Goal: Use online tool/utility: Utilize a website feature to perform a specific function

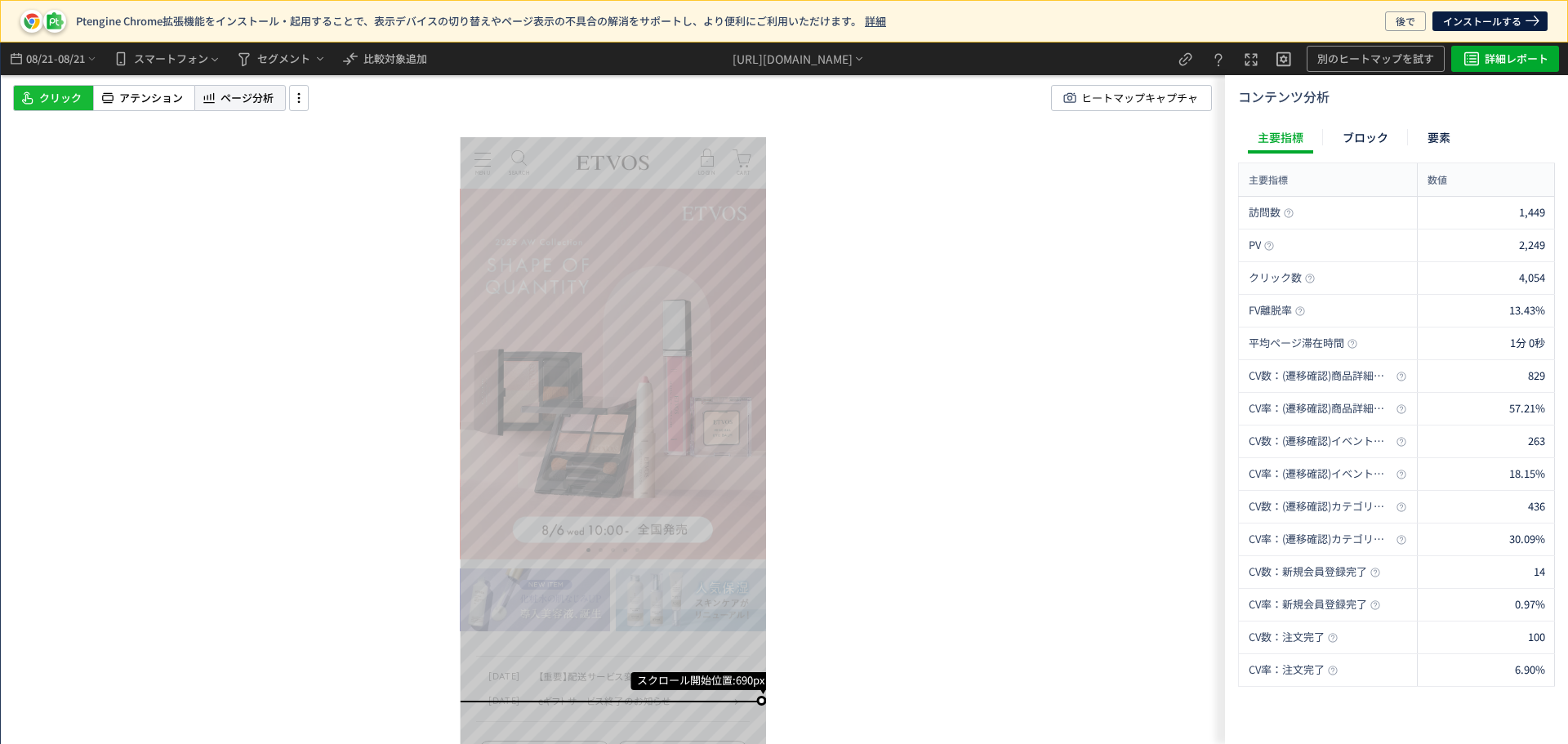
click at [233, 96] on span "ページ分析" at bounding box center [247, 98] width 53 height 15
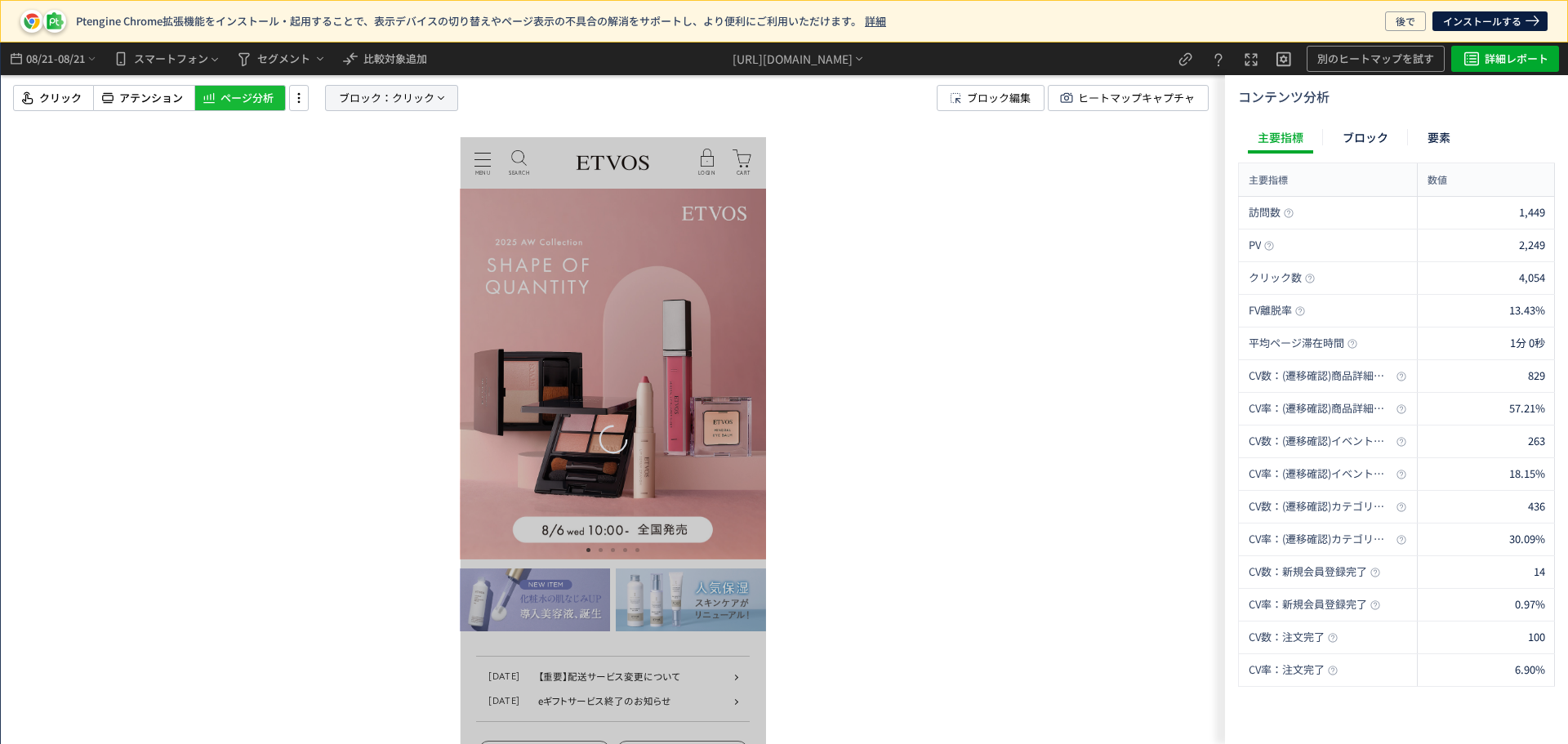
click at [385, 101] on span "ブロック：" at bounding box center [365, 97] width 53 height 25
click at [337, 190] on div "ブロック 要素" at bounding box center [350, 177] width 82 height 39
click at [338, 184] on span "要素" at bounding box center [332, 183] width 25 height 15
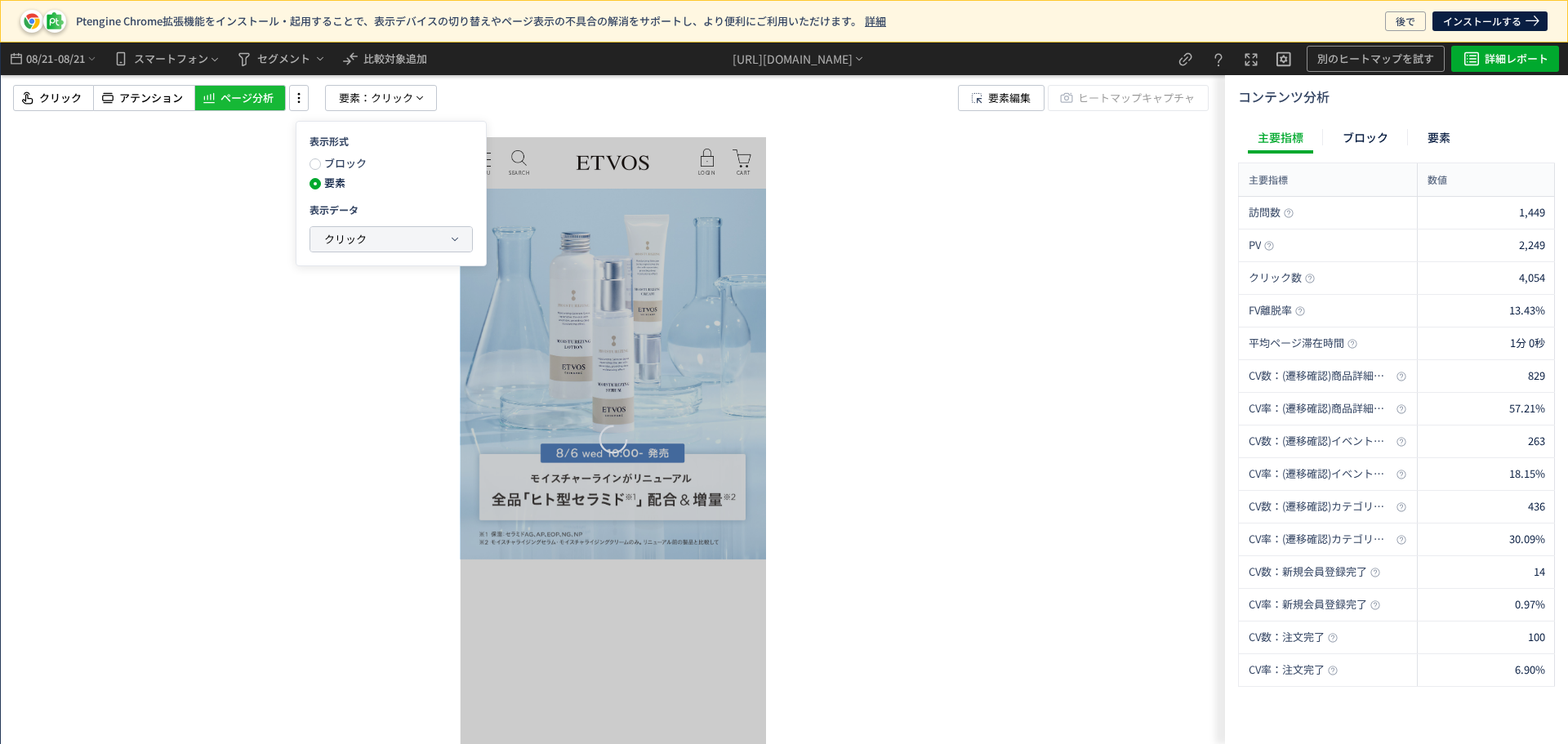
click at [341, 236] on span "クリック" at bounding box center [345, 238] width 42 height 15
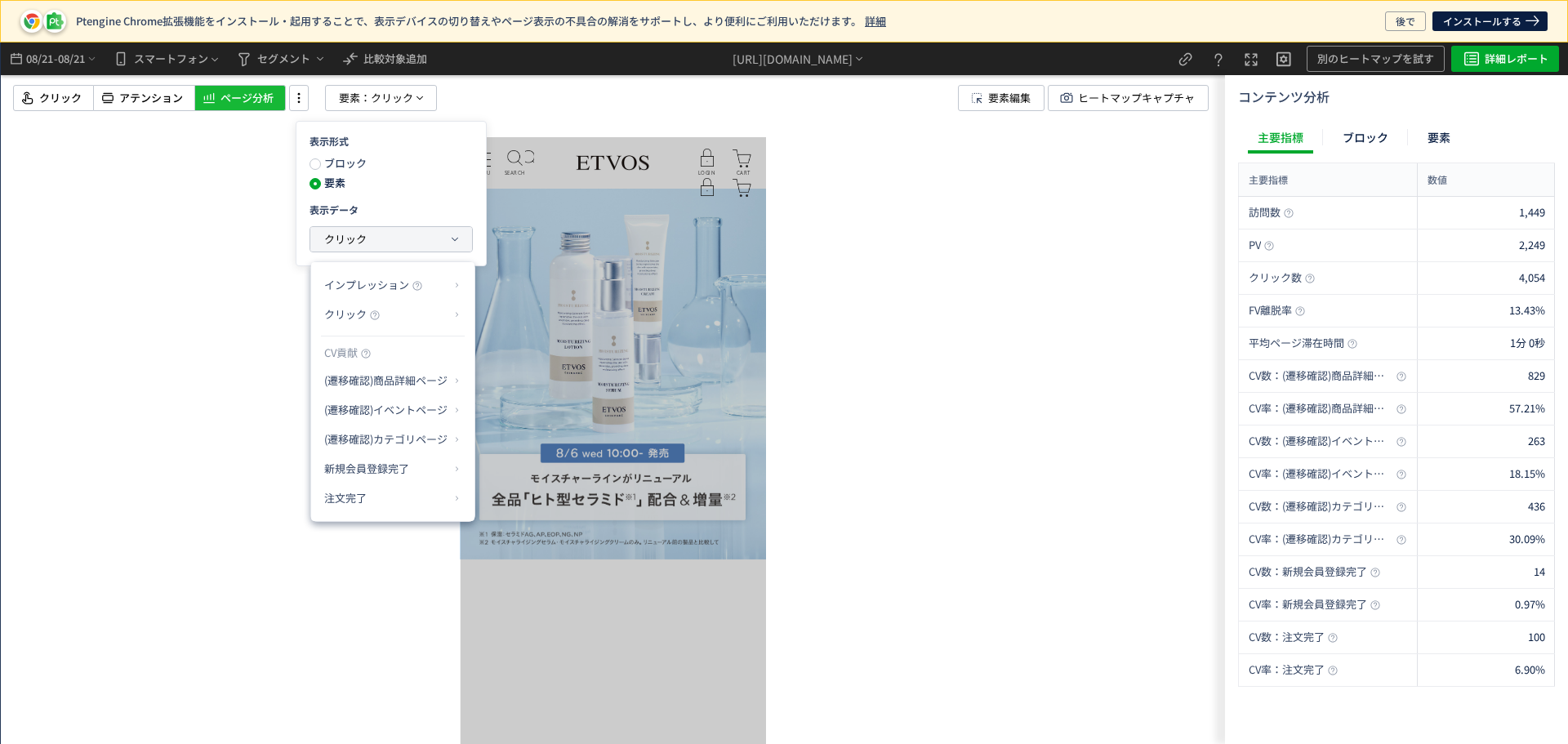
click at [444, 249] on button "クリック" at bounding box center [391, 238] width 162 height 25
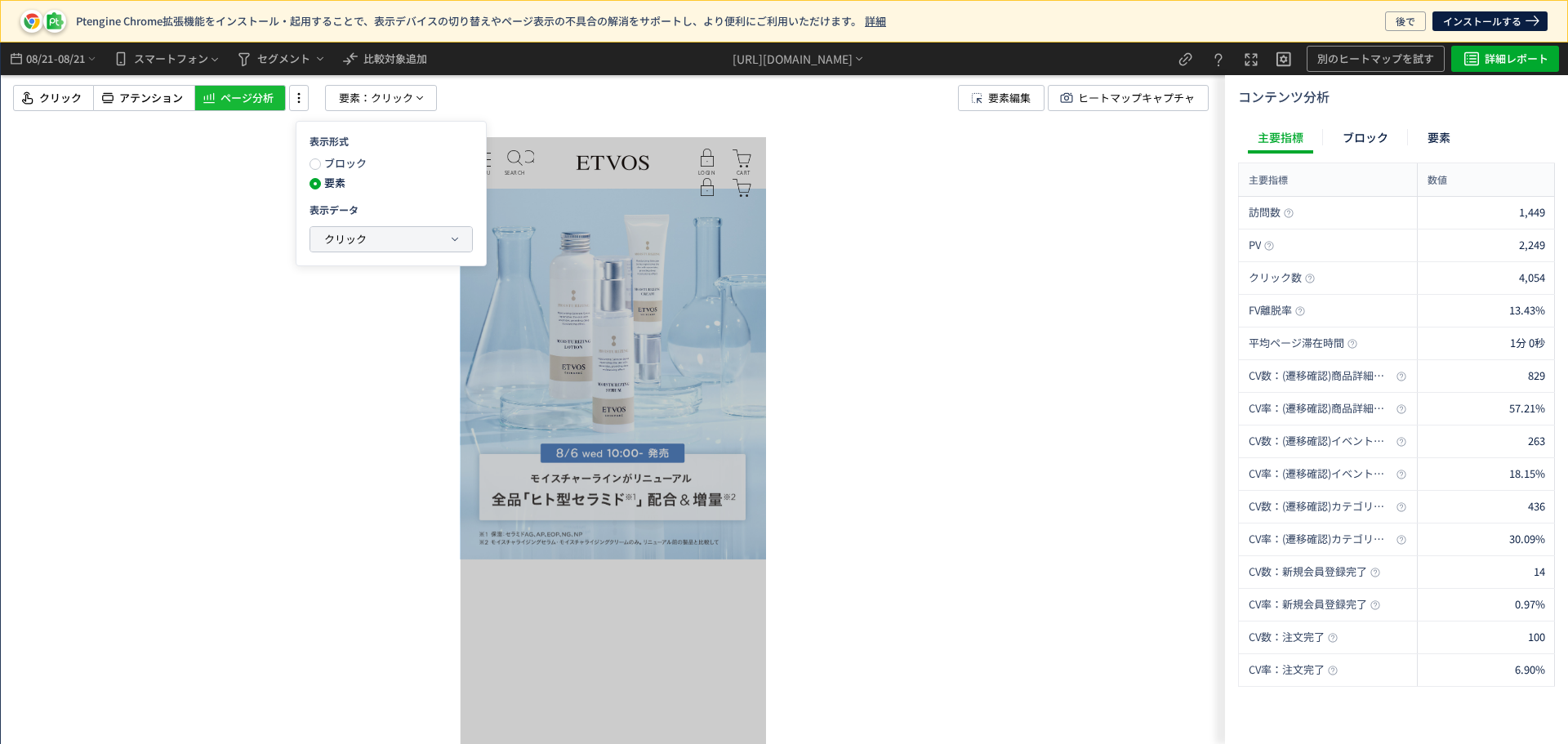
click at [444, 249] on button "クリック" at bounding box center [391, 238] width 162 height 25
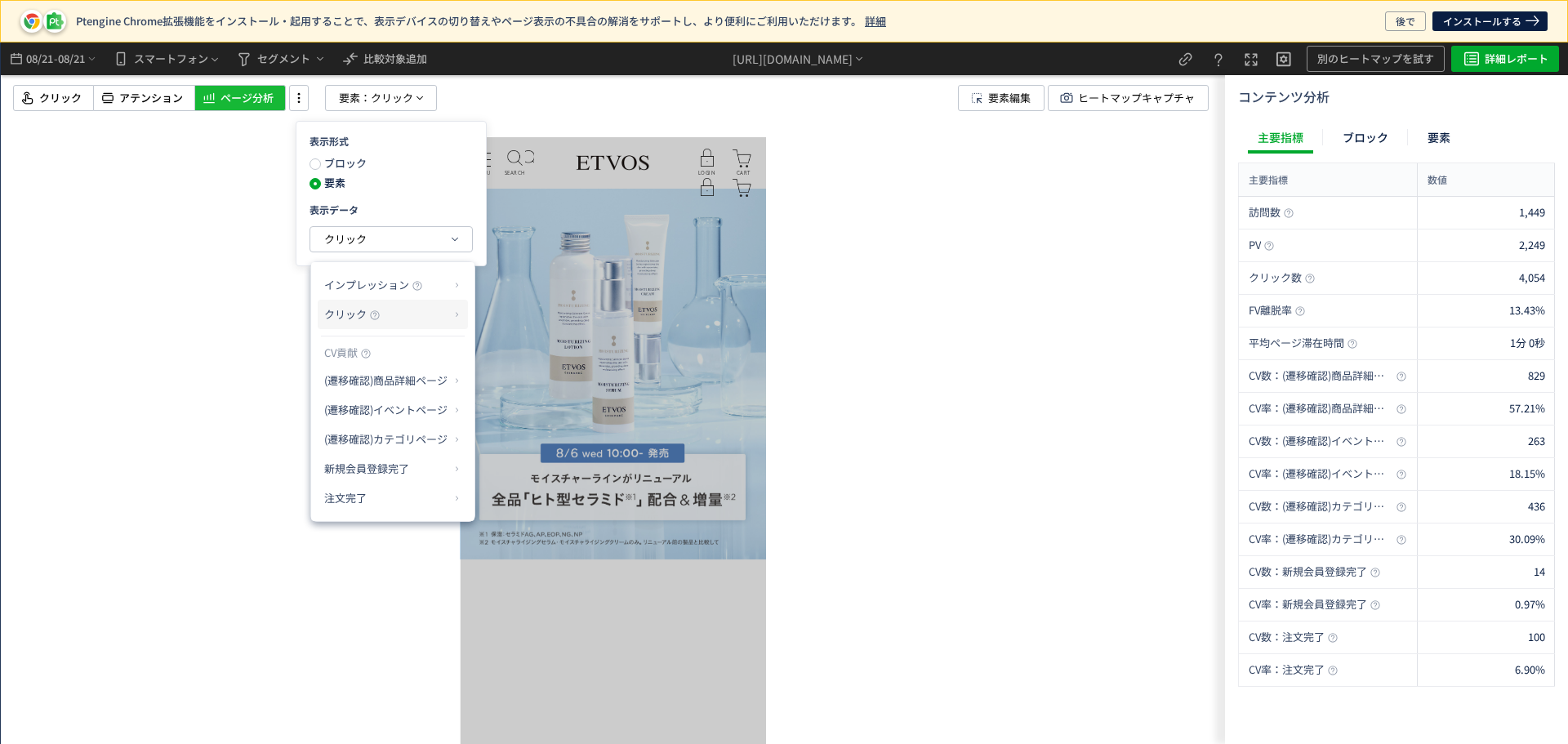
click at [442, 318] on p "クリック" at bounding box center [387, 314] width 125 height 28
click at [511, 356] on li "クリック率" at bounding box center [522, 353] width 87 height 30
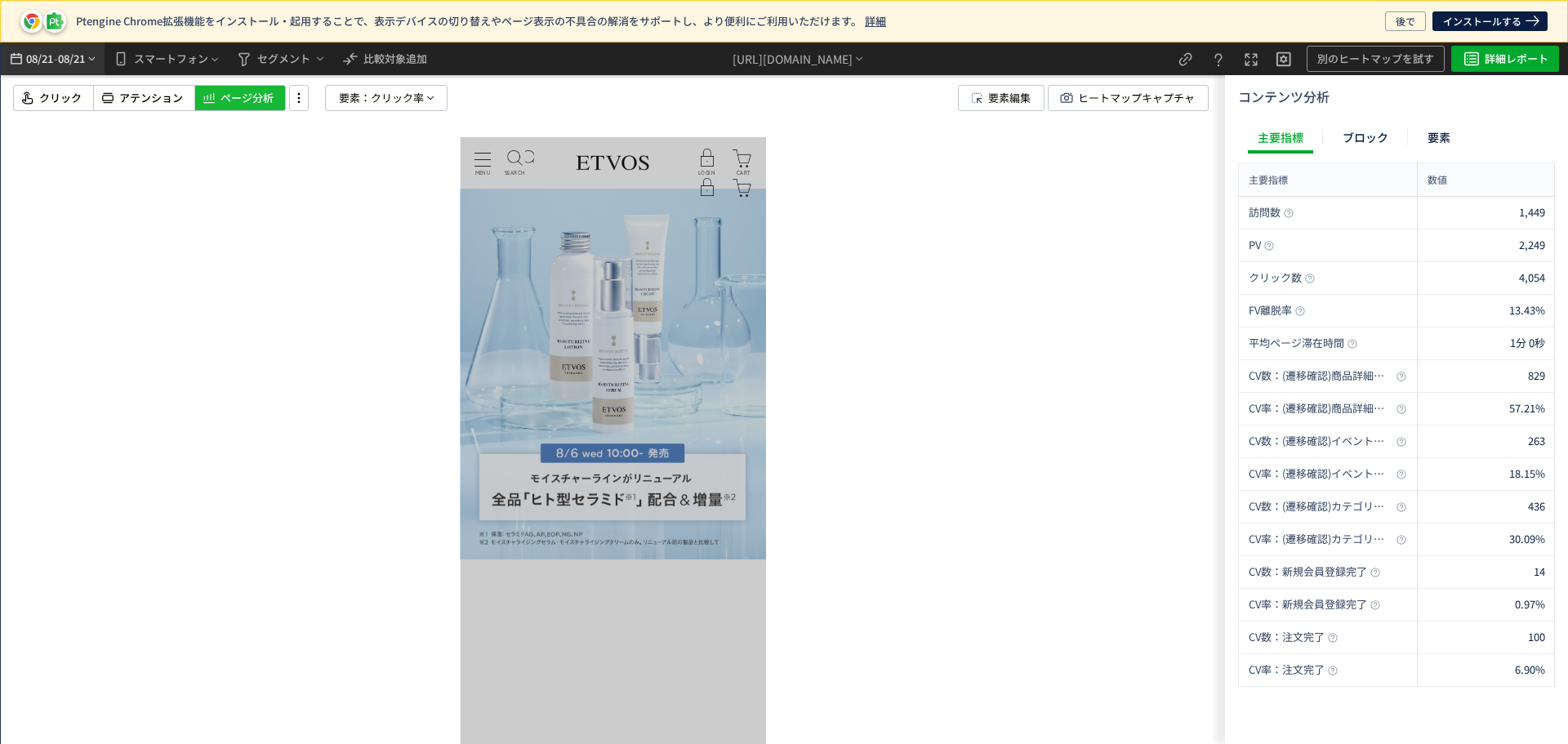
click at [87, 61] on icon "heatmap-top-bar" at bounding box center [91, 58] width 12 height 13
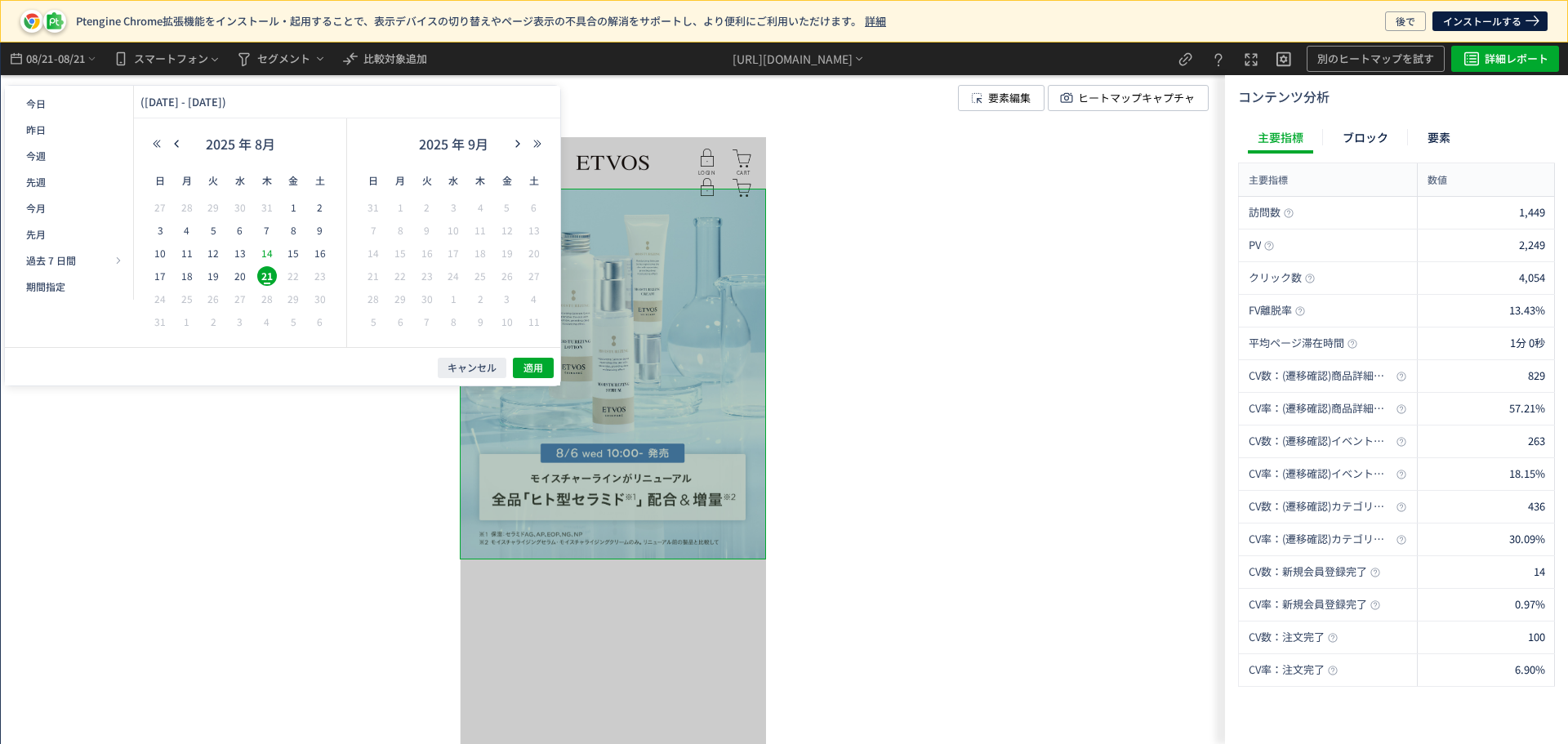
click at [266, 249] on span "14" at bounding box center [266, 253] width 19 height 19
click at [288, 235] on span "8" at bounding box center [293, 230] width 19 height 19
click at [519, 360] on button "適用" at bounding box center [533, 368] width 41 height 20
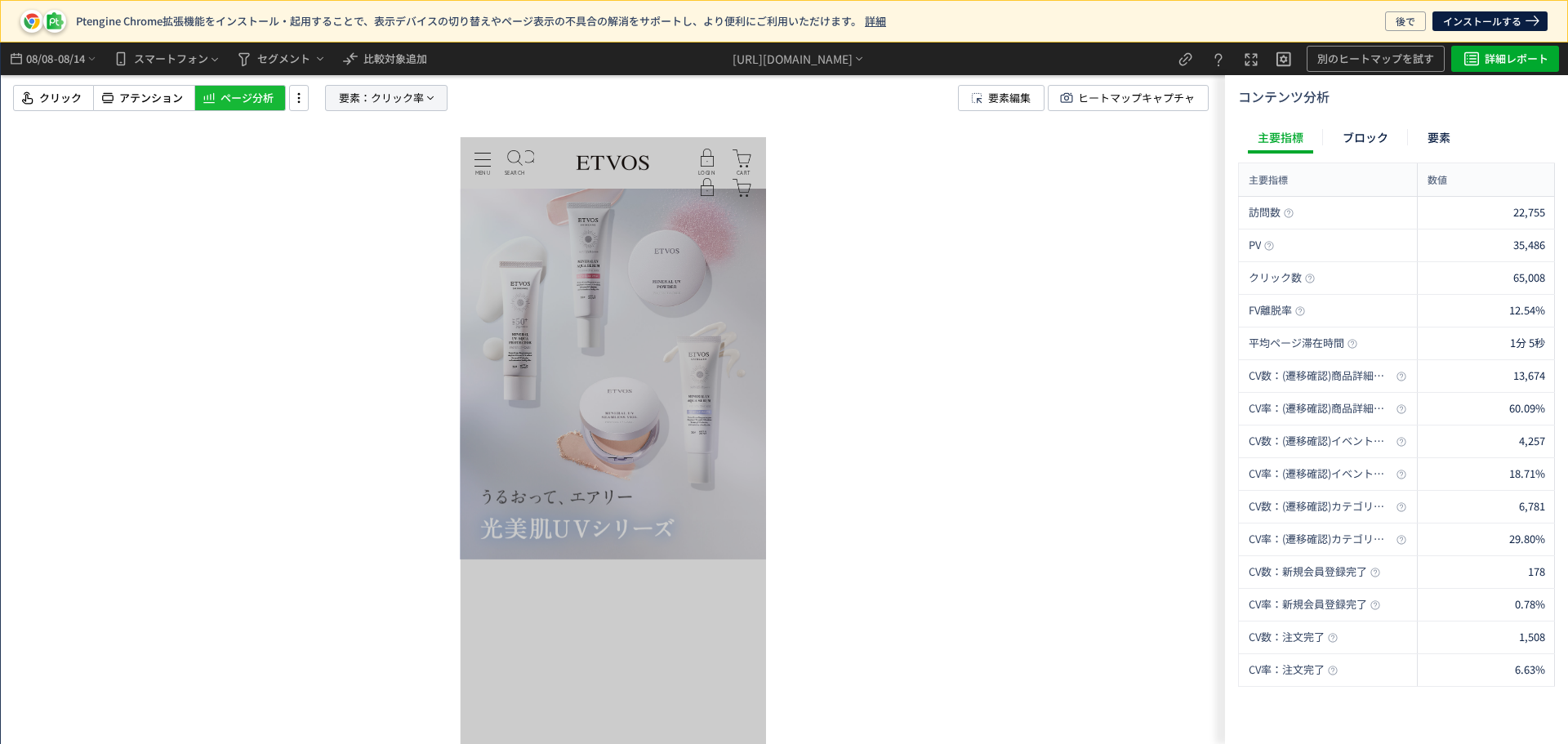
click at [339, 101] on span "要素：" at bounding box center [355, 97] width 32 height 25
click at [370, 219] on div "表示形式 ブロック 要素 表示データ クリック率" at bounding box center [387, 194] width 191 height 145
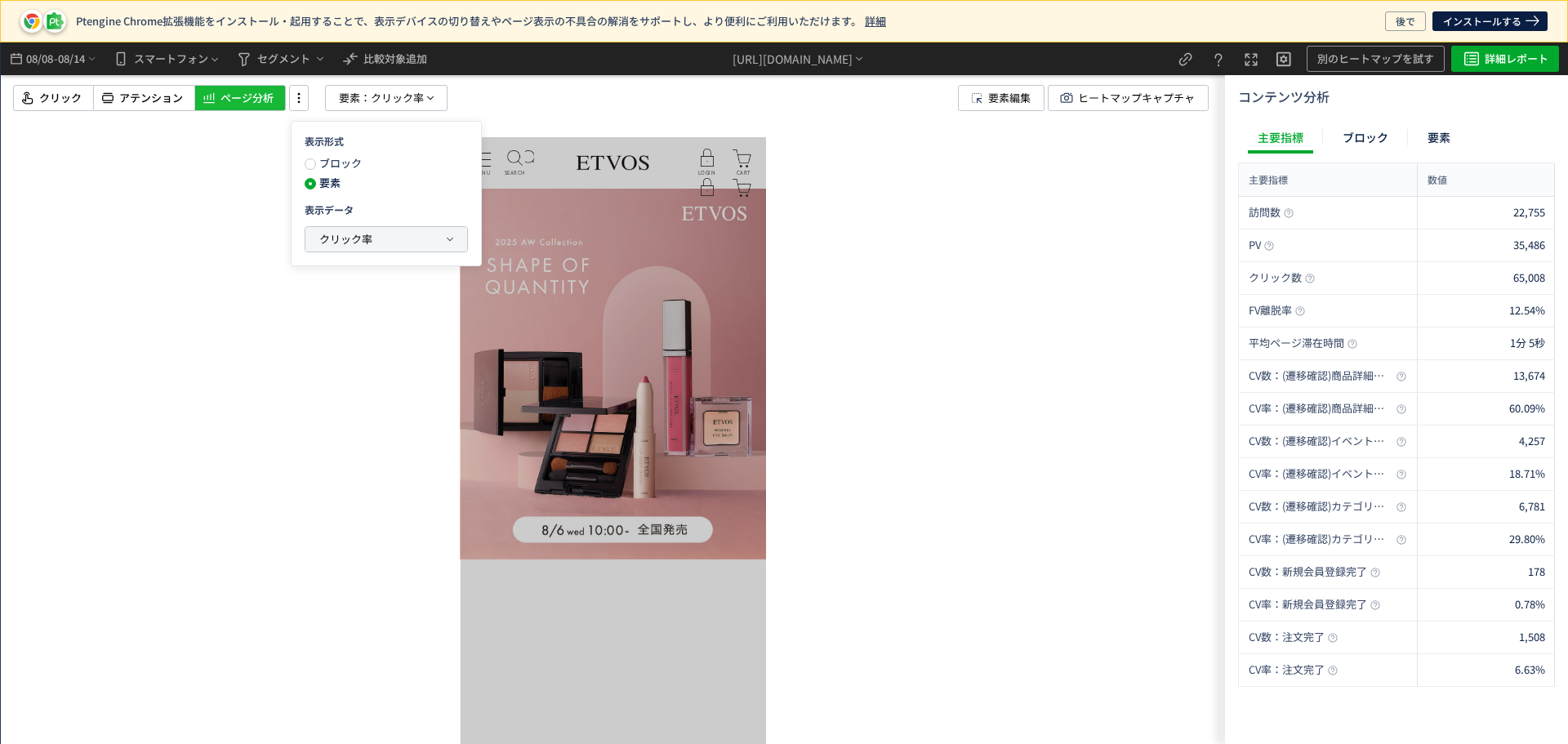
click at [370, 233] on span "クリック率" at bounding box center [346, 238] width 53 height 15
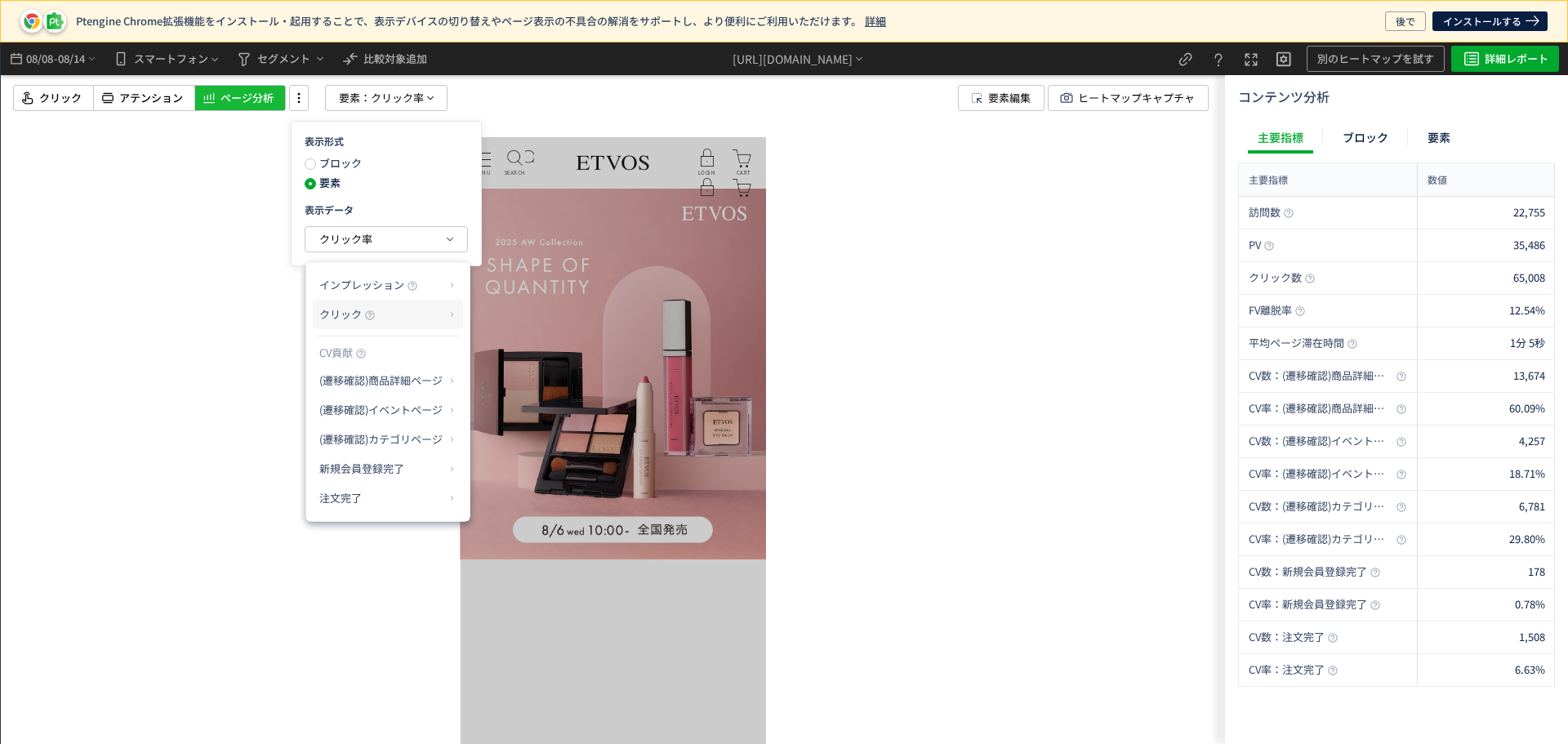
click at [383, 310] on p "クリック" at bounding box center [382, 314] width 125 height 28
click at [363, 487] on p "注文完了" at bounding box center [382, 498] width 125 height 28
drag, startPoint x: 404, startPoint y: 497, endPoint x: 419, endPoint y: 495, distance: 15.1
click at [405, 497] on p "注文完了" at bounding box center [382, 498] width 125 height 28
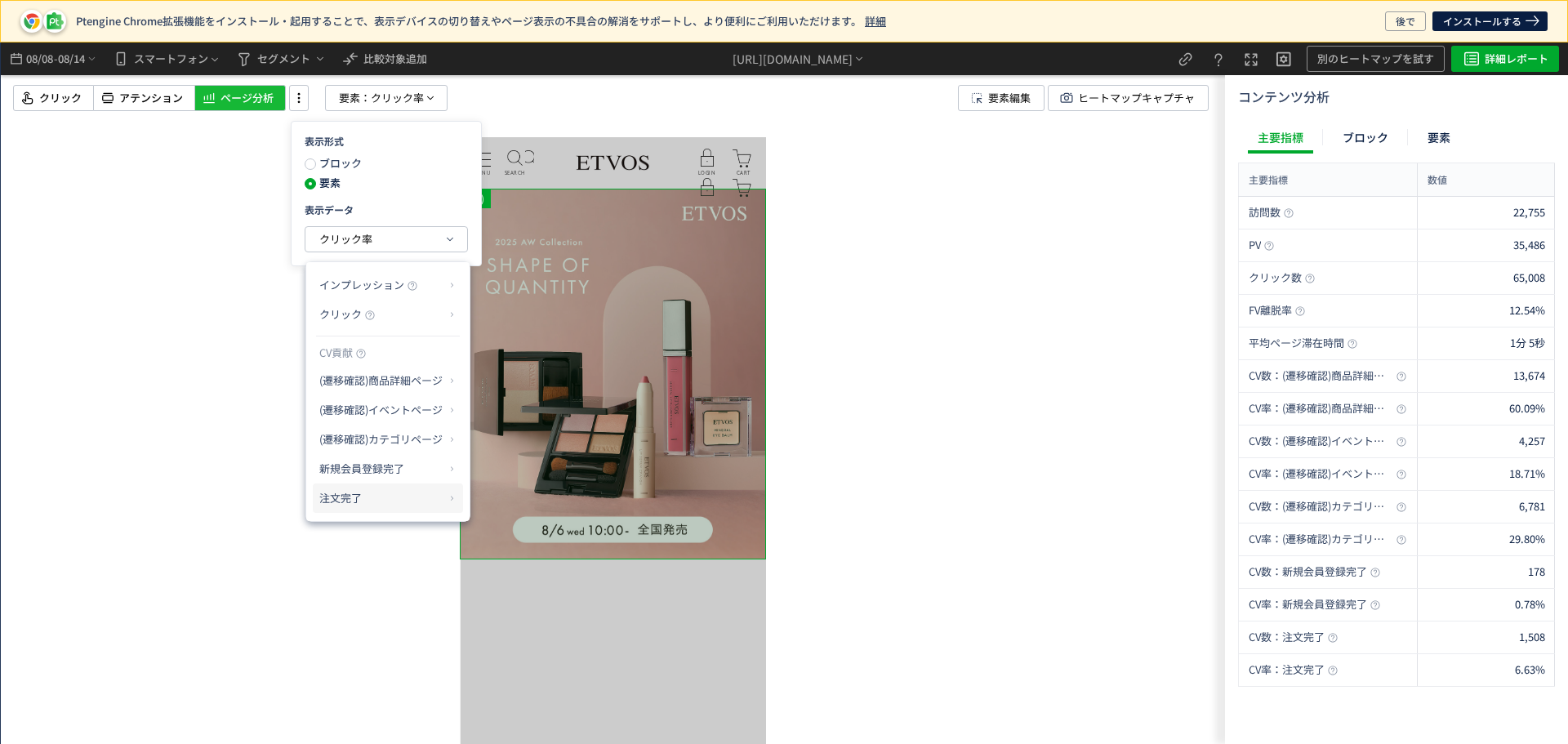
click at [451, 494] on icon at bounding box center [452, 497] width 10 height 9
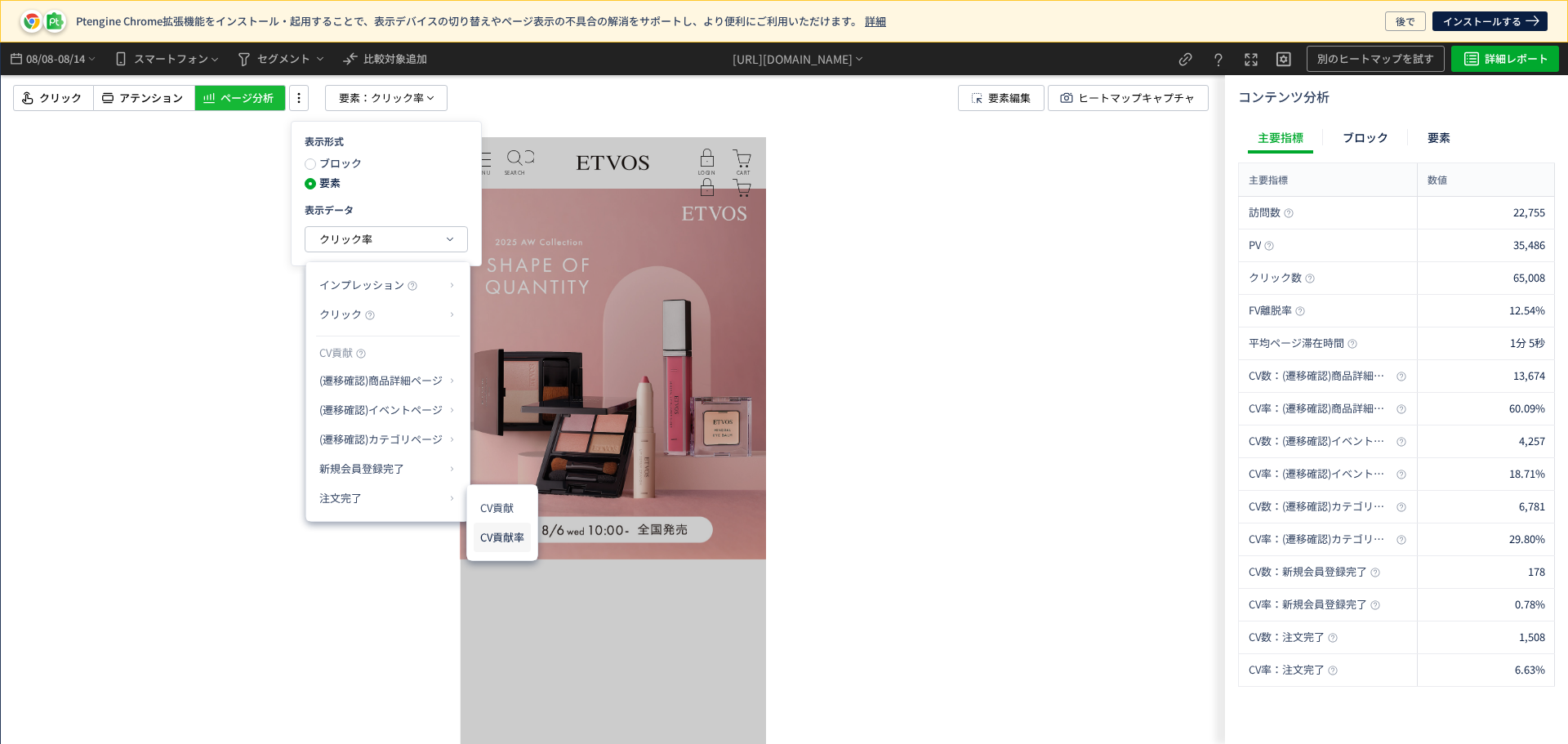
click at [526, 544] on li "CV貢献率" at bounding box center [502, 537] width 58 height 30
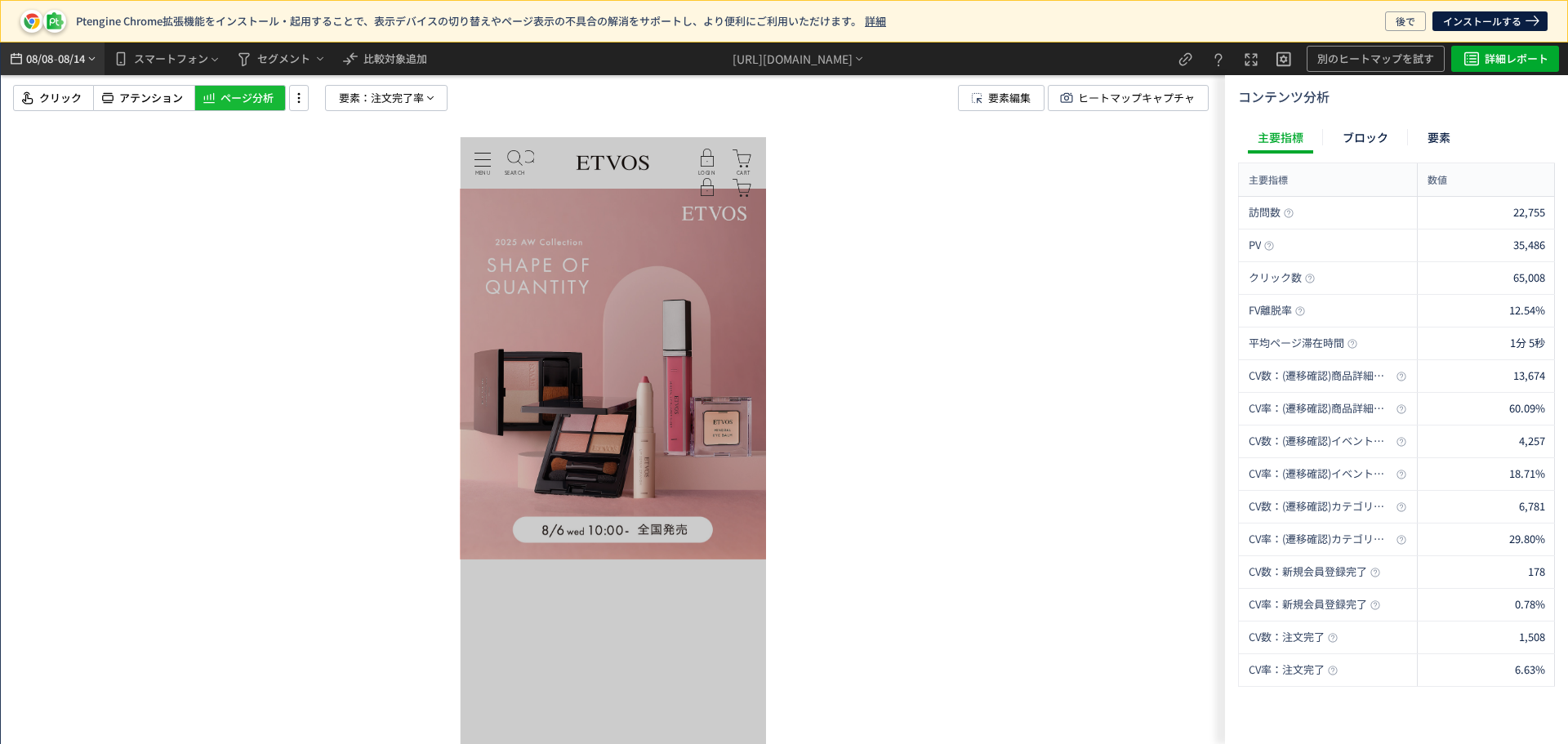
click at [89, 57] on icon "heatmap-top-bar" at bounding box center [91, 58] width 12 height 13
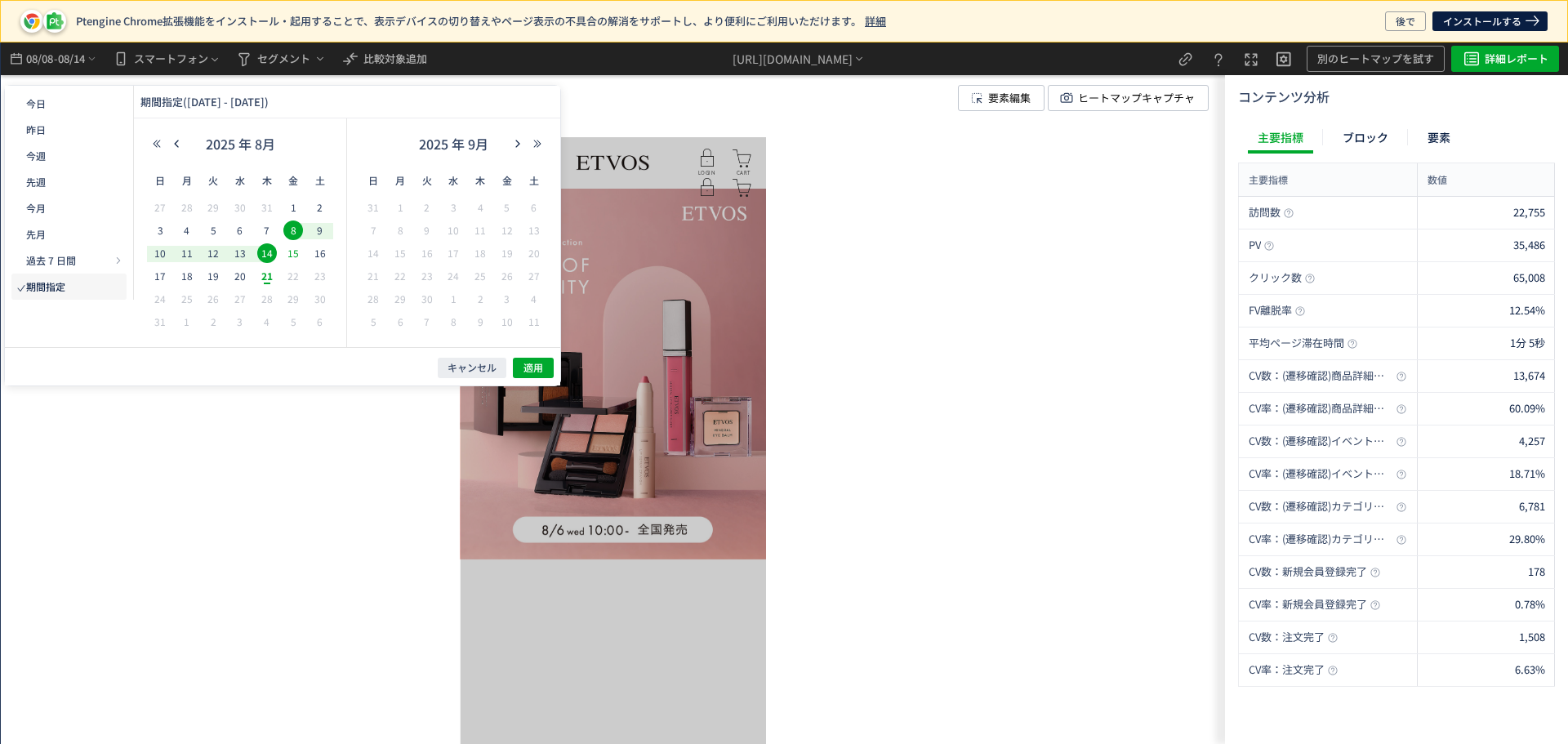
click at [288, 254] on span "15" at bounding box center [293, 253] width 19 height 19
click at [213, 276] on span "19" at bounding box center [212, 276] width 19 height 19
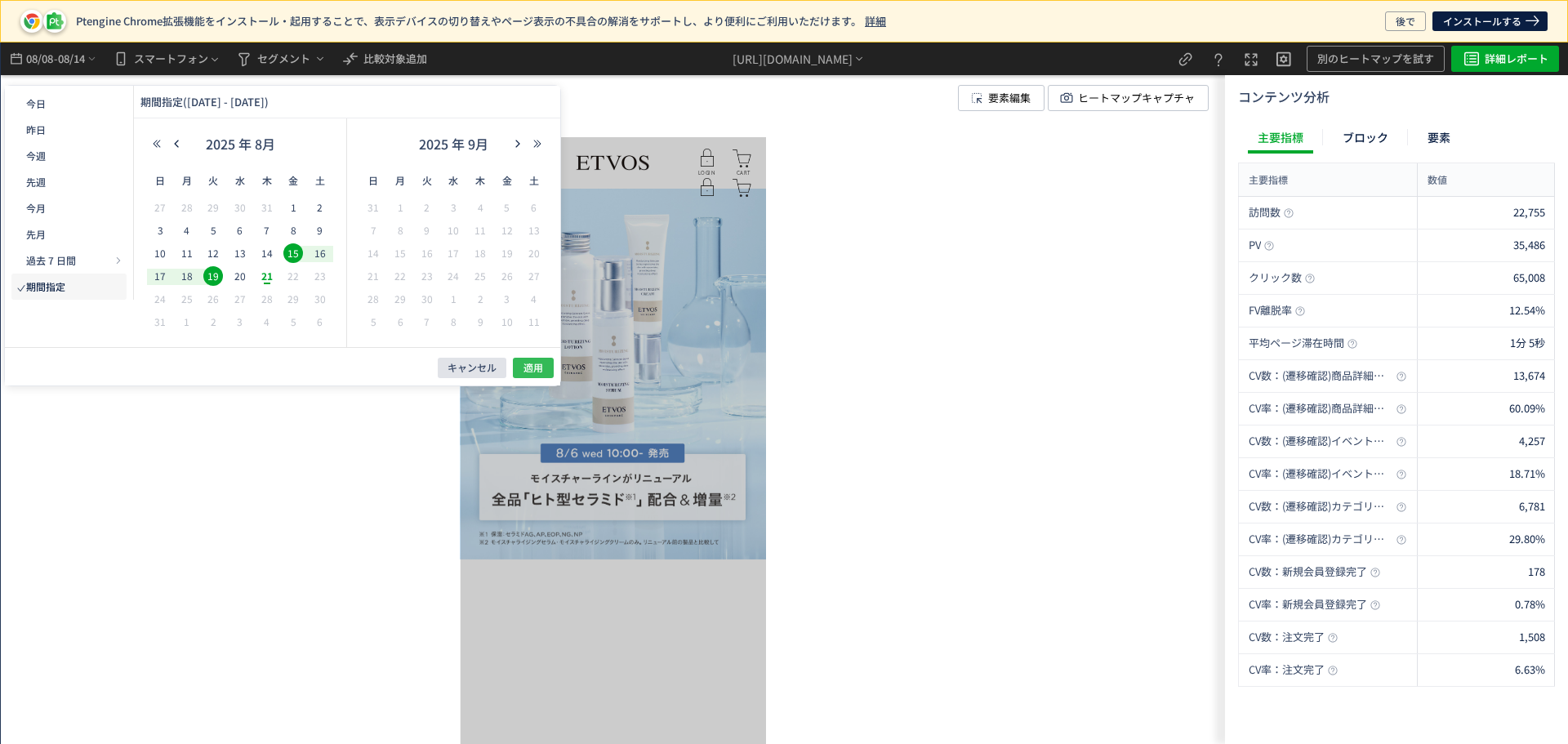
drag, startPoint x: 525, startPoint y: 364, endPoint x: 463, endPoint y: 361, distance: 62.1
click at [526, 367] on span "適用" at bounding box center [533, 368] width 19 height 14
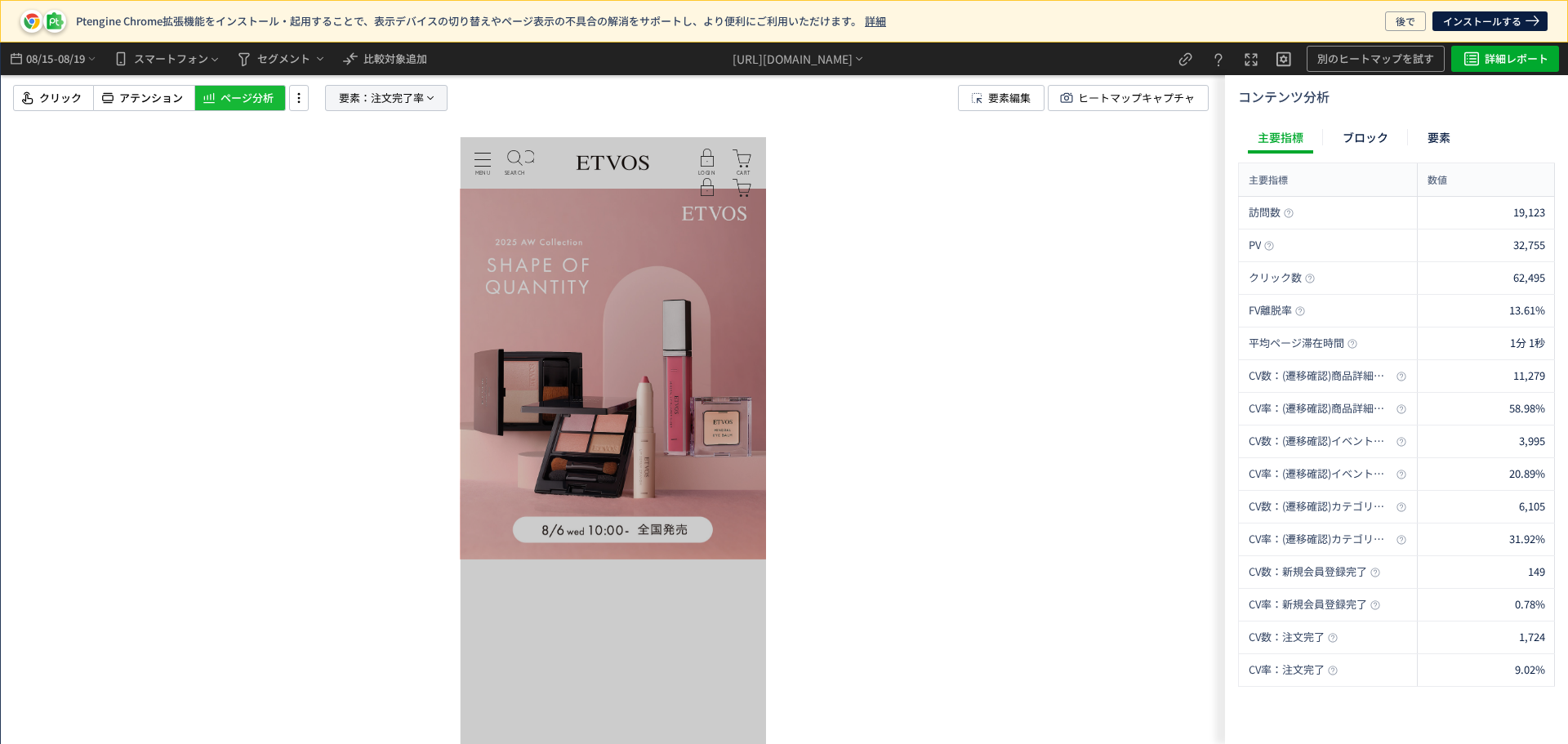
click at [337, 99] on p "要素： 注文完了率" at bounding box center [386, 97] width 123 height 26
click at [370, 221] on div "表示形式 ブロック 要素 表示データ 注文完了率" at bounding box center [387, 194] width 191 height 145
click at [369, 229] on span "注文完了率" at bounding box center [346, 238] width 53 height 19
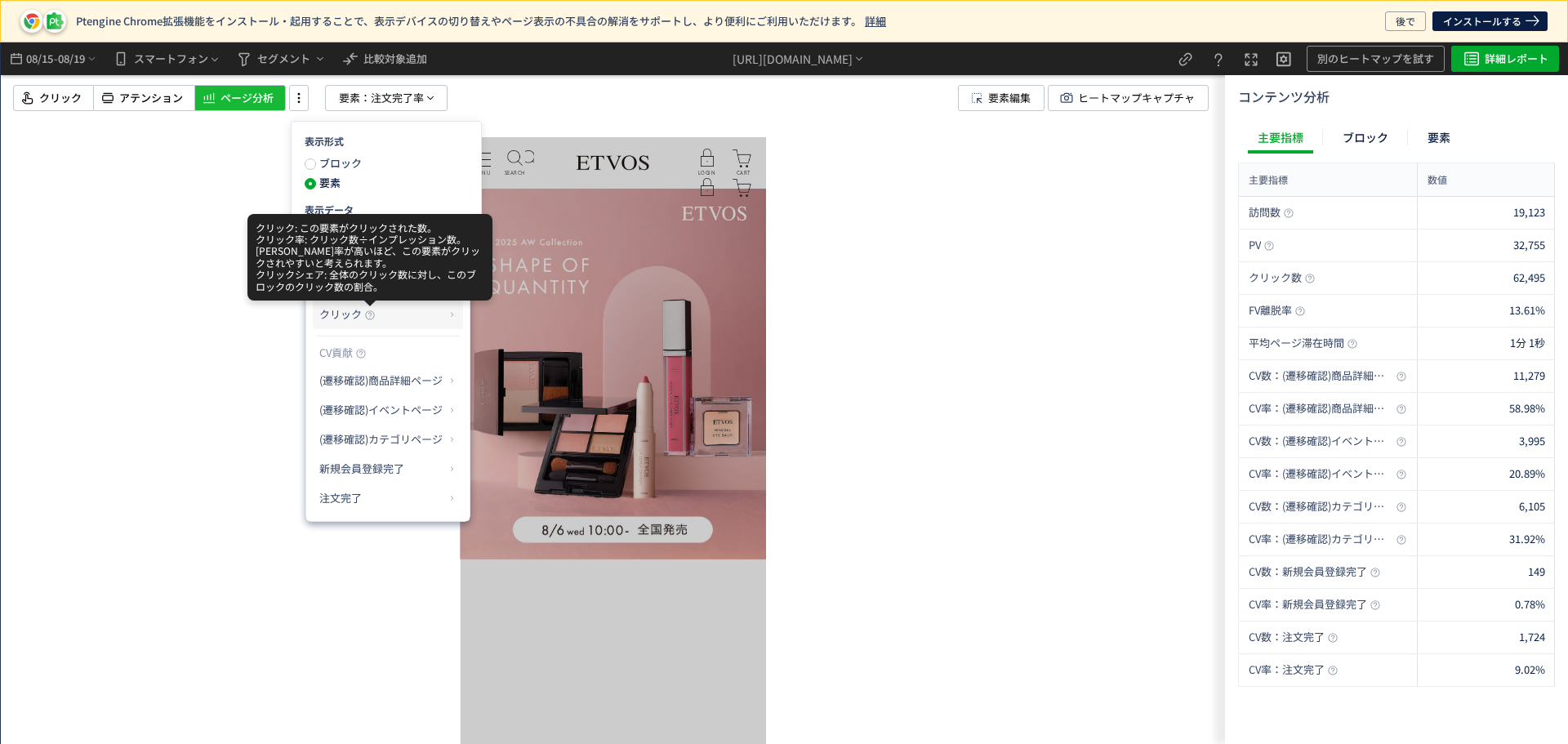
click at [373, 314] on icon at bounding box center [370, 315] width 10 height 10
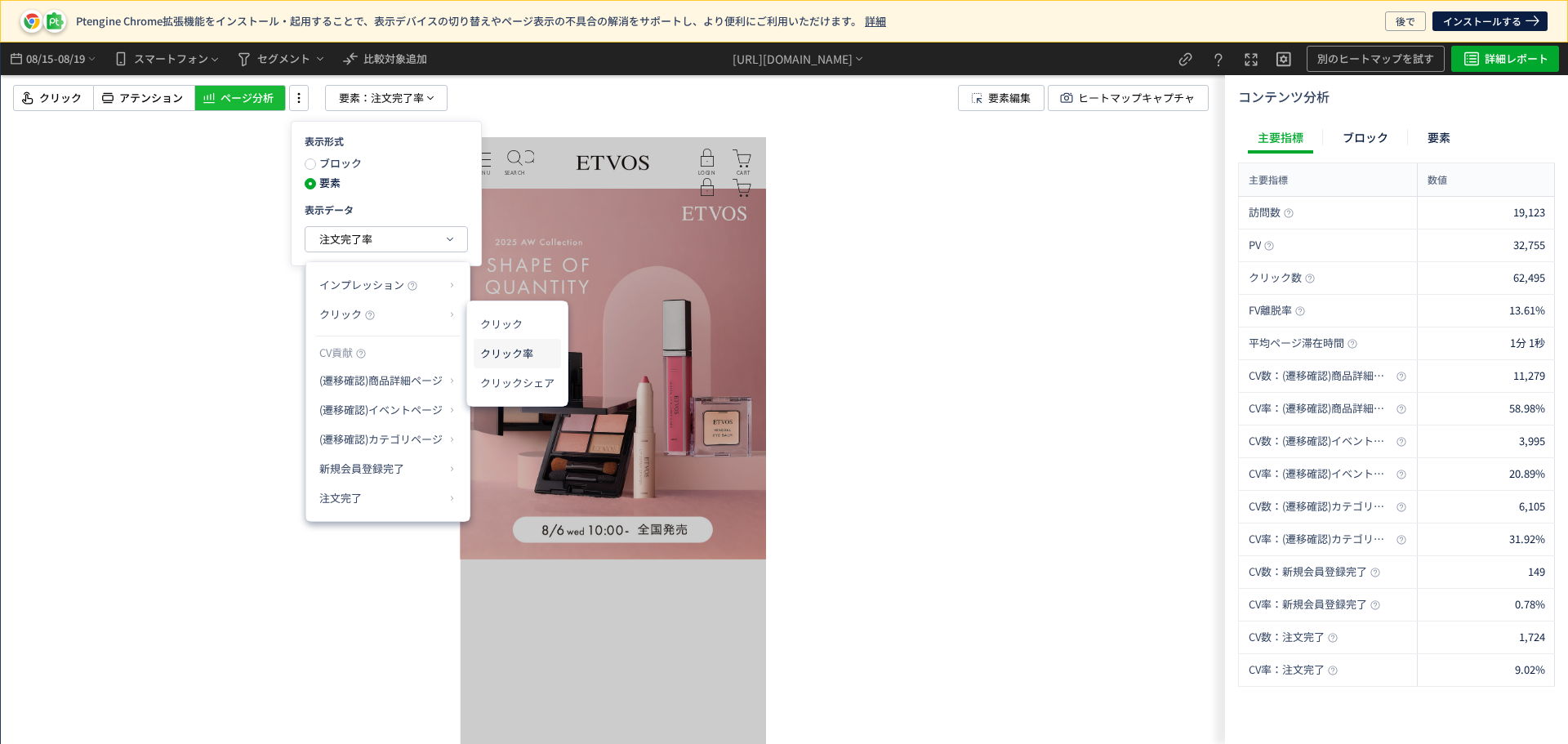
click at [522, 358] on li "クリック率" at bounding box center [517, 353] width 87 height 30
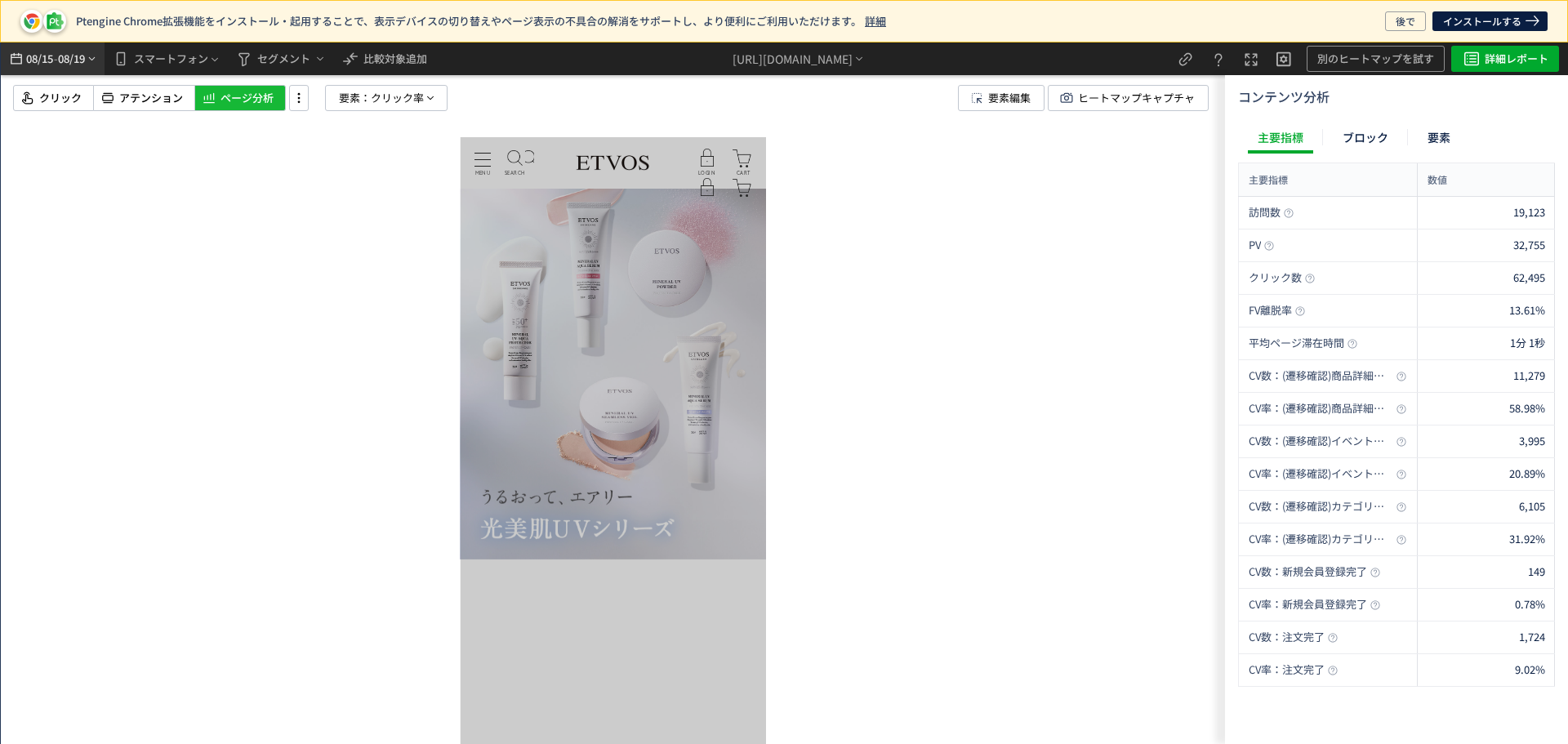
click at [67, 55] on span "08/19" at bounding box center [72, 58] width 28 height 33
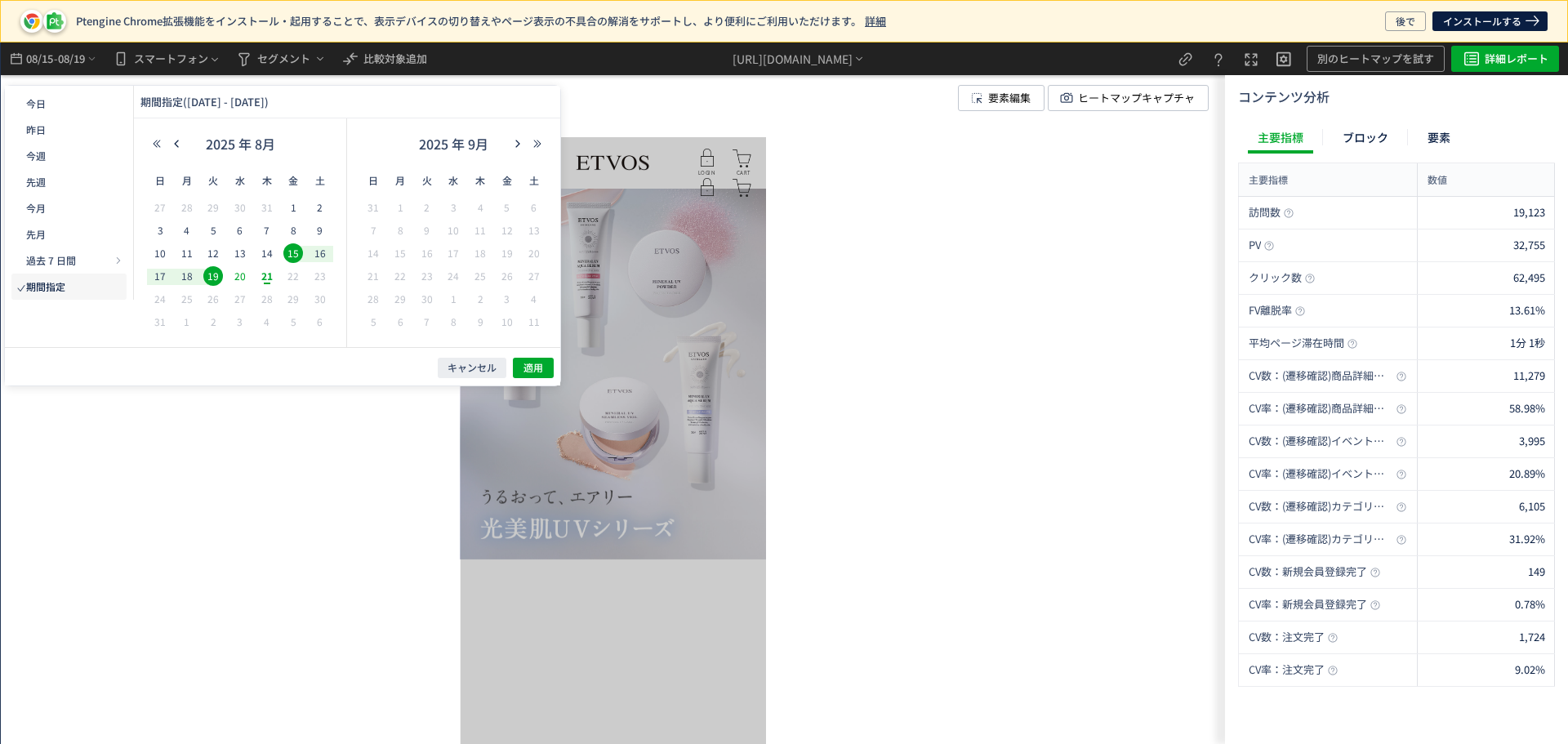
click at [243, 281] on span "20" at bounding box center [239, 276] width 19 height 19
click at [266, 278] on span "21" at bounding box center [266, 276] width 19 height 19
click at [512, 368] on div "キャンセル 適用" at bounding box center [282, 365] width 556 height 38
click at [524, 370] on span "適用" at bounding box center [533, 368] width 19 height 14
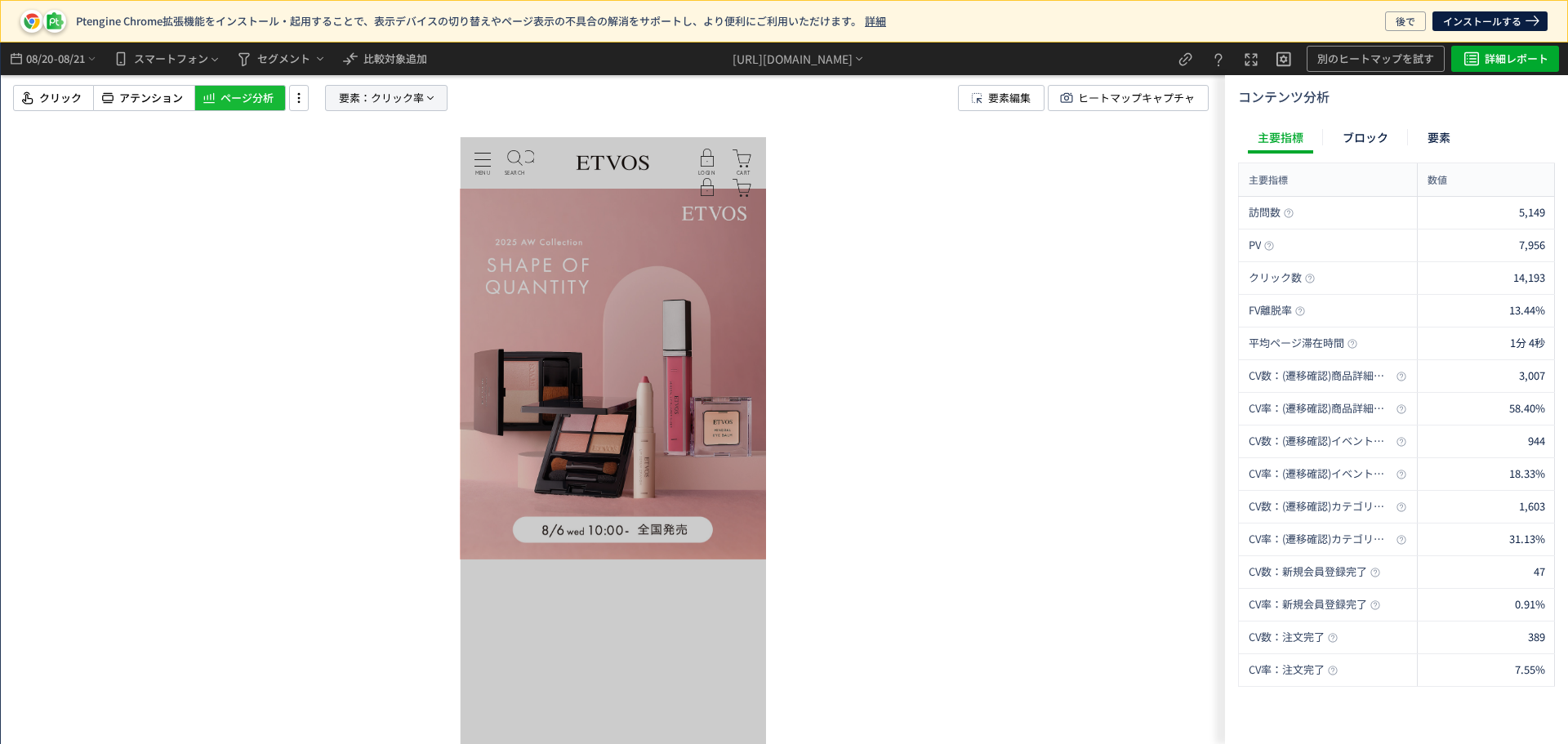
click at [444, 101] on p "要素： [PERSON_NAME]率" at bounding box center [386, 97] width 123 height 26
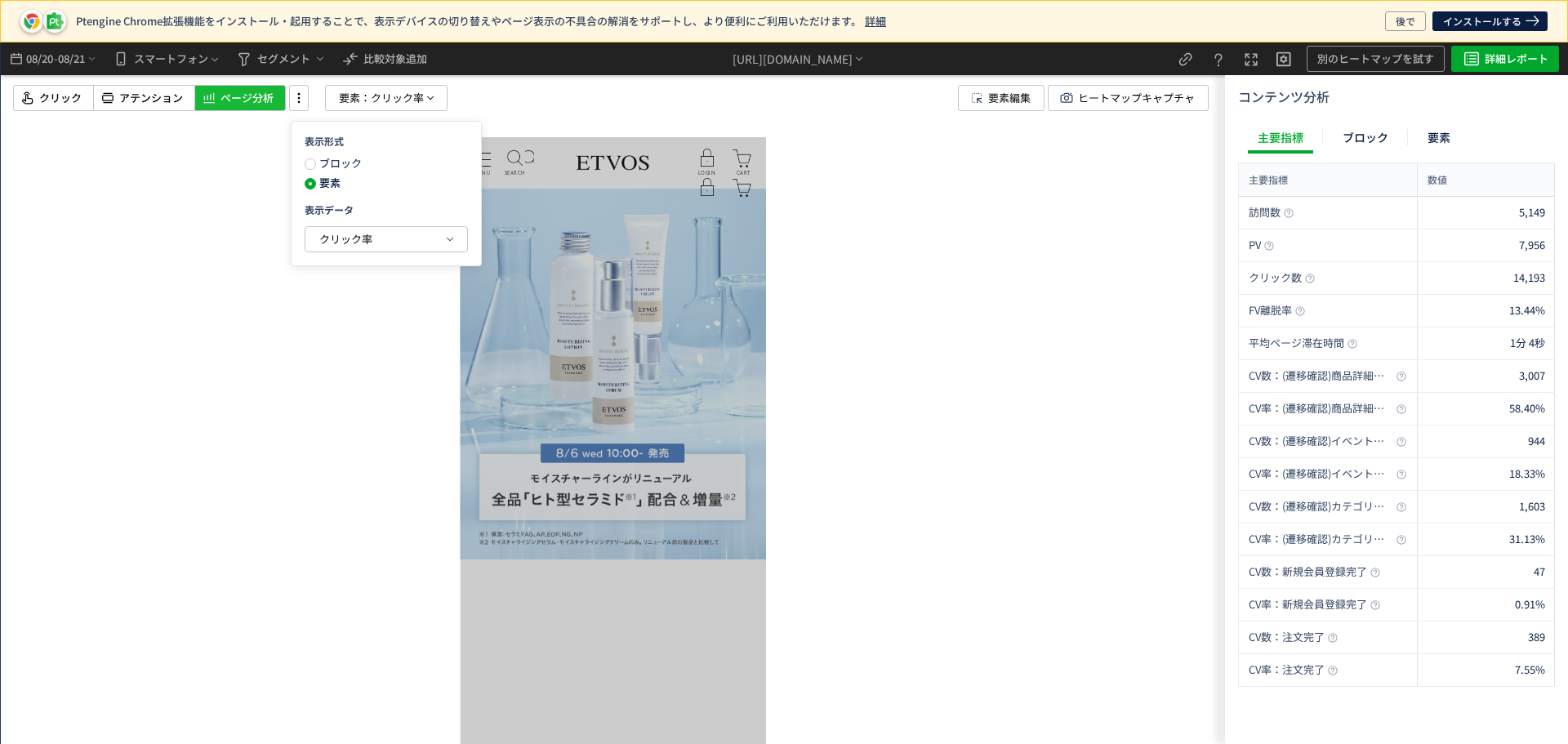
click at [1015, 317] on div at bounding box center [612, 392] width 1224 height 701
click at [430, 104] on icon at bounding box center [430, 97] width 13 height 13
click at [437, 240] on button "クリック率" at bounding box center [386, 238] width 162 height 25
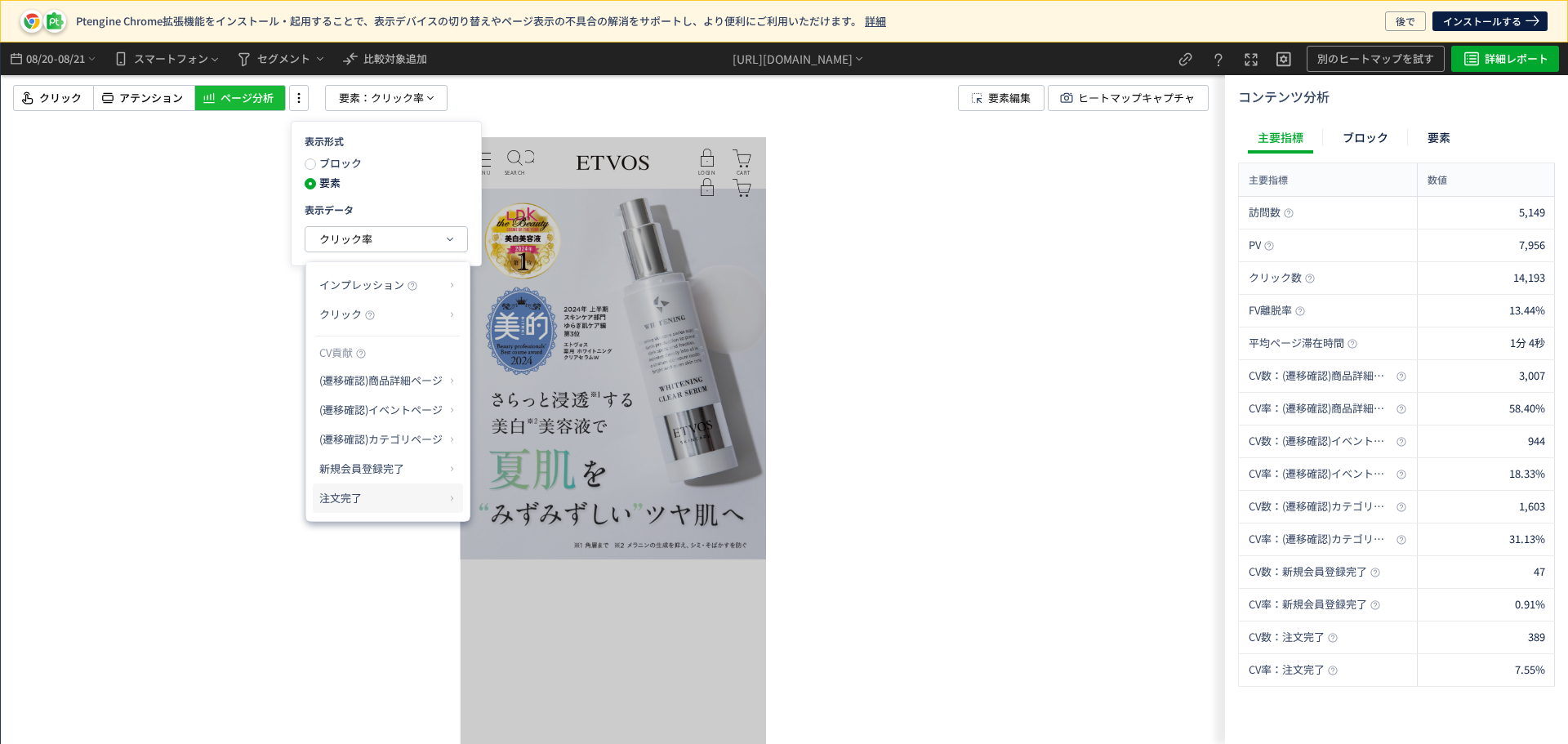
click at [435, 500] on p "注文完了" at bounding box center [382, 498] width 125 height 28
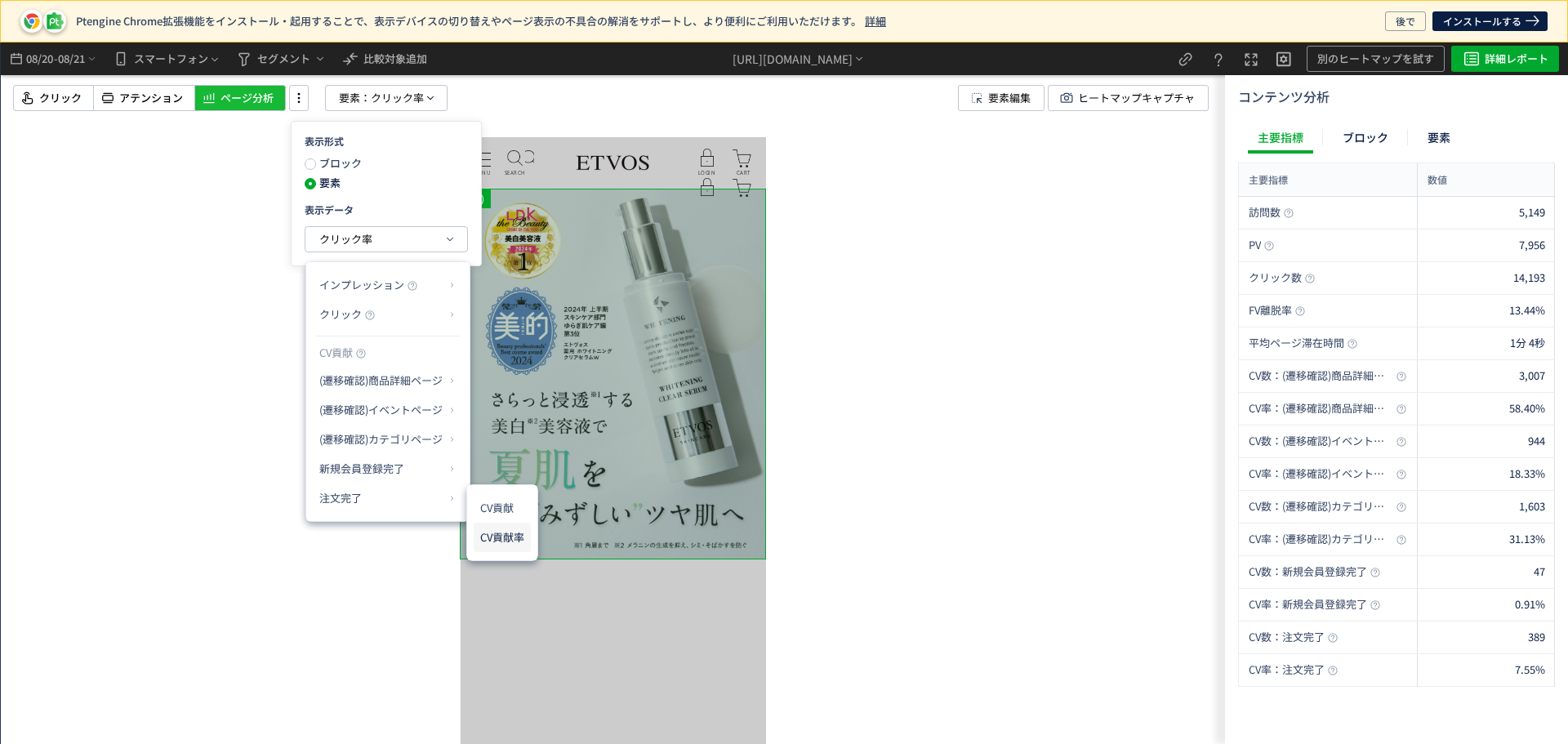
click at [514, 529] on li "CV貢献率" at bounding box center [502, 537] width 58 height 30
